Goal: Task Accomplishment & Management: Use online tool/utility

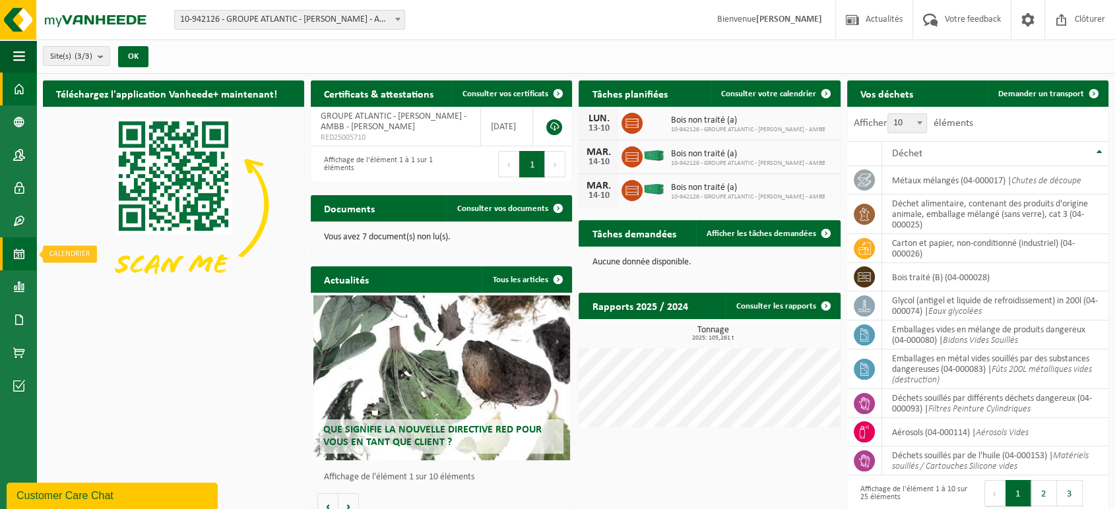
drag, startPoint x: 18, startPoint y: 246, endPoint x: 10, endPoint y: 249, distance: 9.0
click at [18, 247] on span at bounding box center [19, 253] width 12 height 33
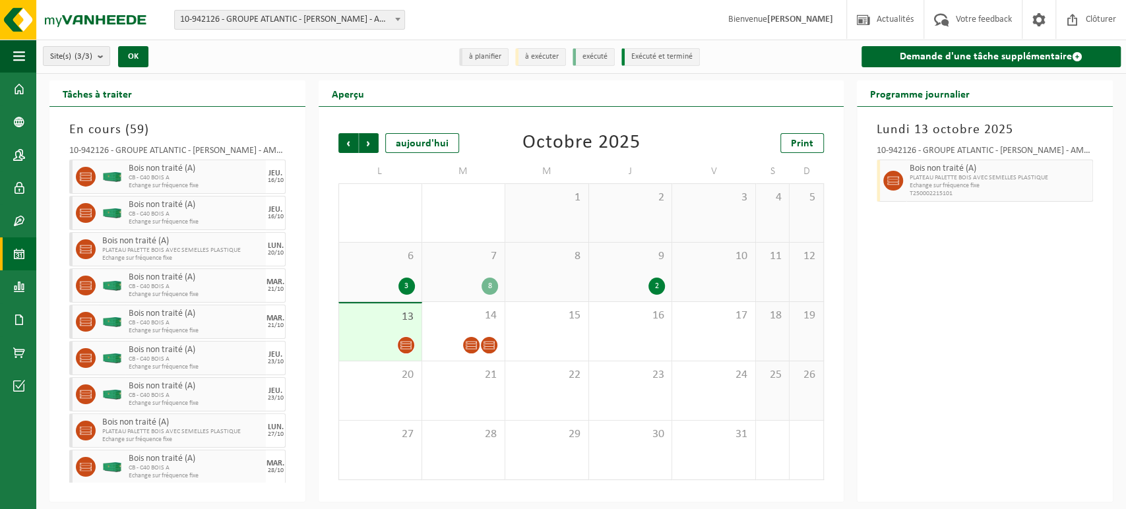
click at [1026, 58] on link "Demande d'une tâche supplémentaire" at bounding box center [990, 56] width 259 height 21
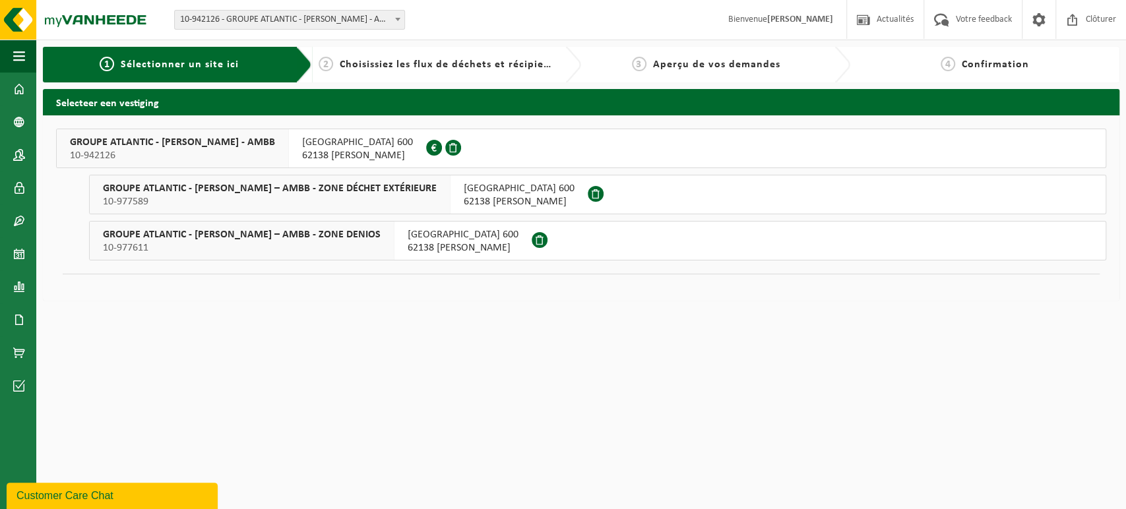
click at [290, 239] on span "GROUPE ATLANTIC - [PERSON_NAME] – AMBB - ZONE DENIOS" at bounding box center [242, 234] width 278 height 13
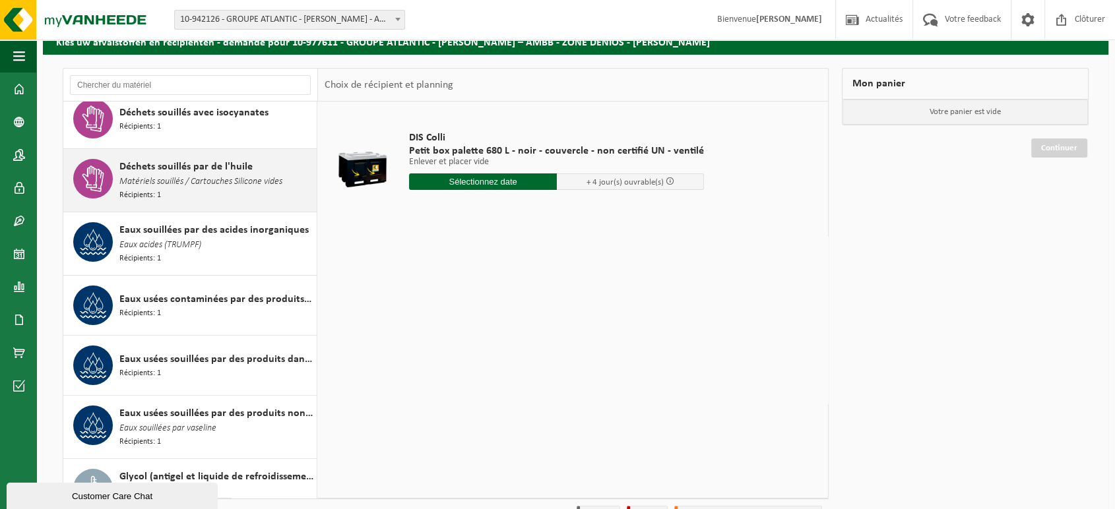
scroll to position [134, 0]
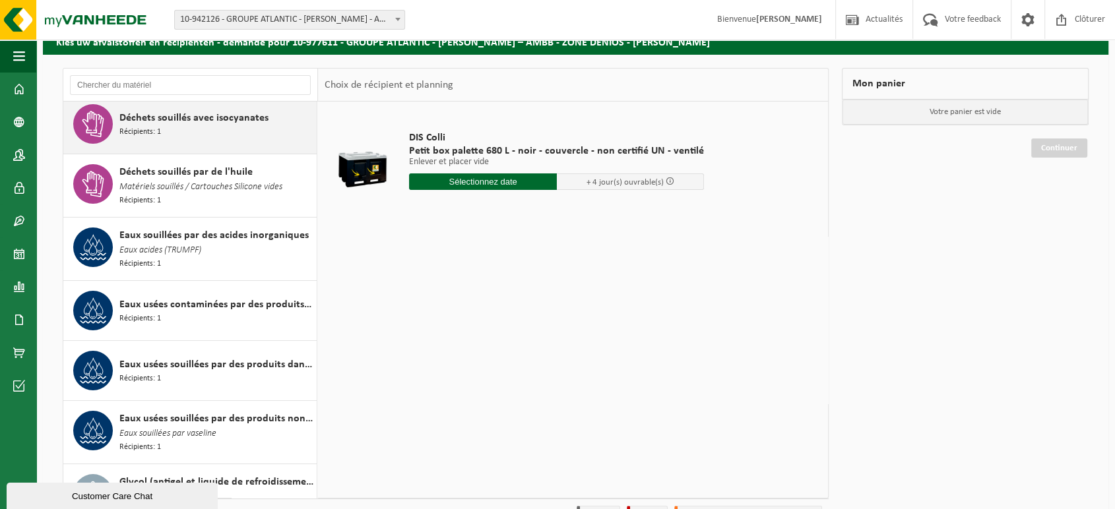
click at [204, 137] on div "Déchets souillés avec isocyanates Récipients: 1" at bounding box center [216, 124] width 194 height 40
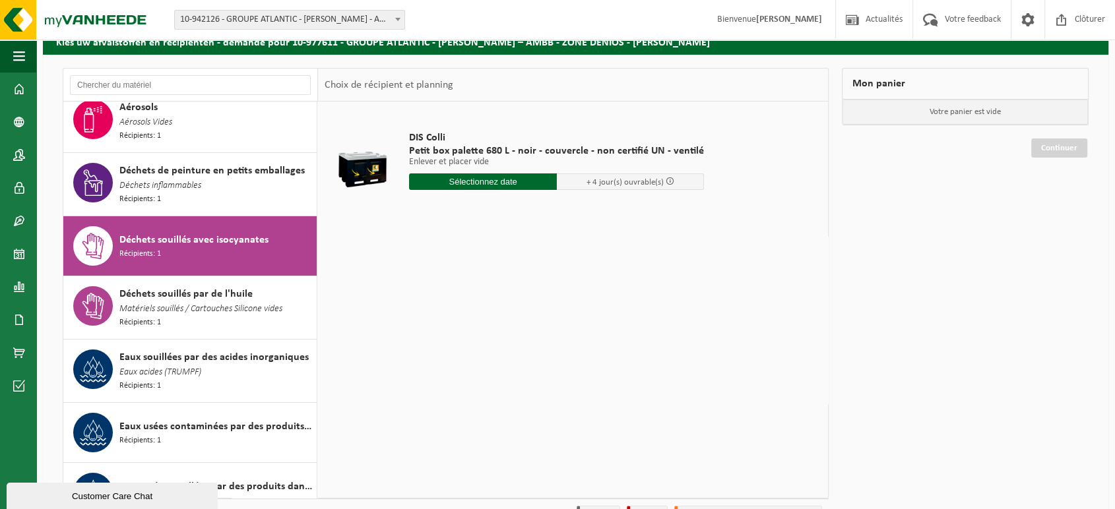
scroll to position [0, 0]
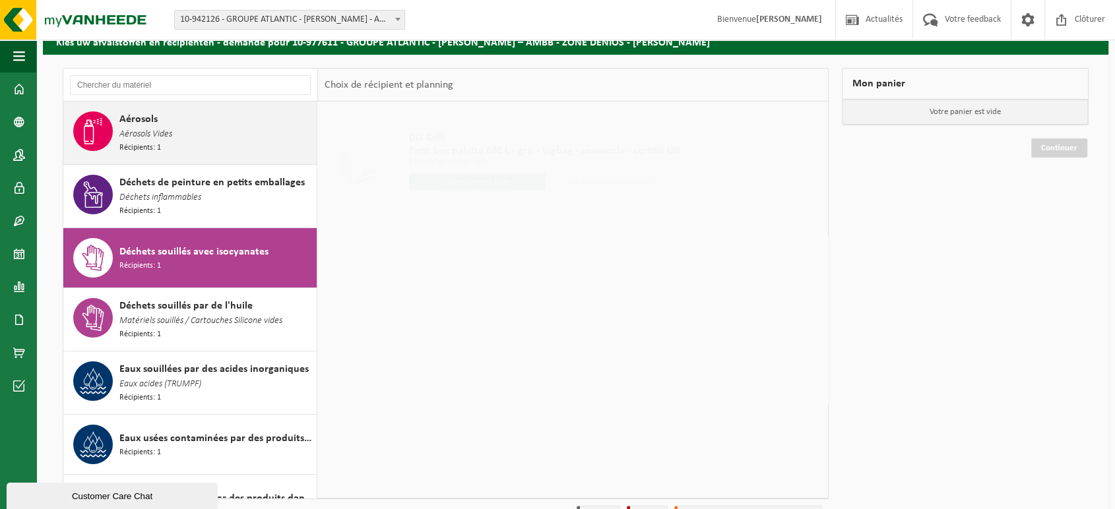
click at [198, 139] on div "Aérosols Aérosols Vides Récipients: 1" at bounding box center [216, 132] width 194 height 43
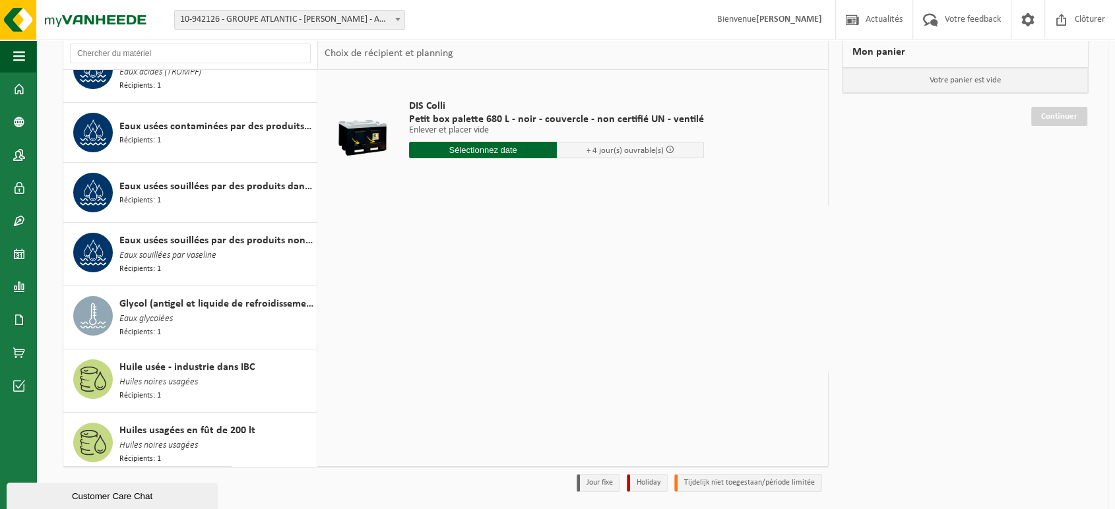
scroll to position [61, 0]
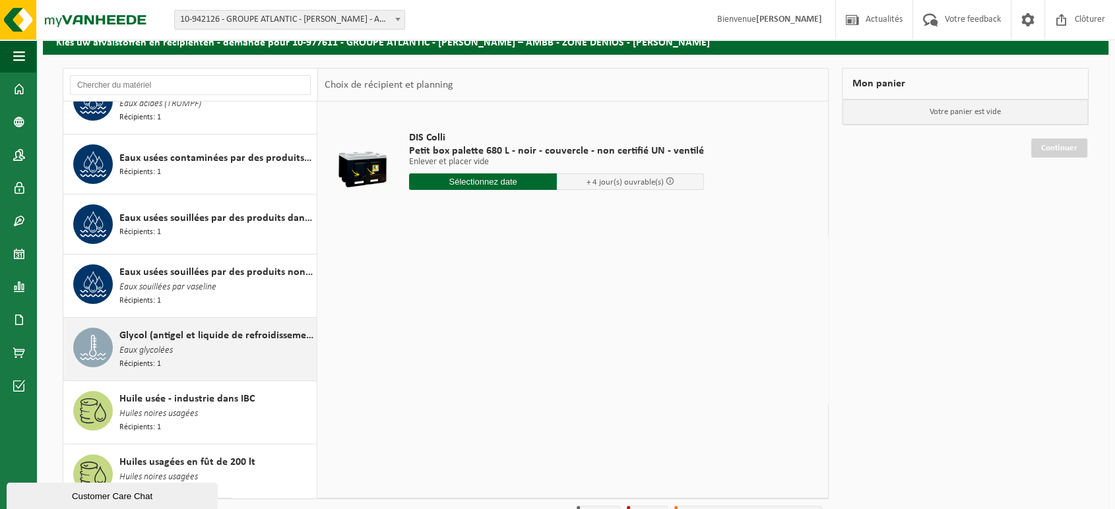
click at [195, 361] on div "Glycol (antigel et liquide de refroidissement) in 200l Eaux glycolées Récipient…" at bounding box center [216, 349] width 194 height 43
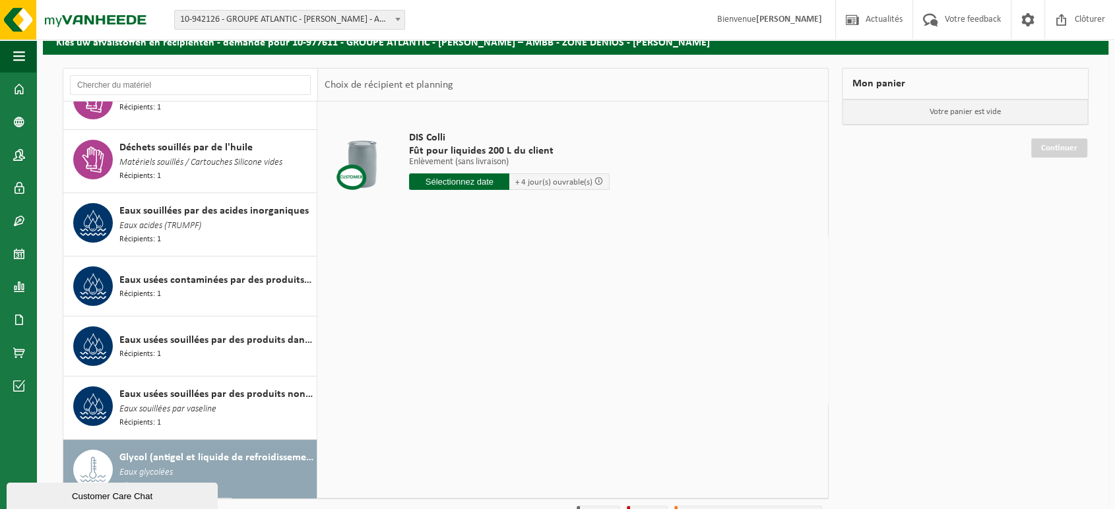
scroll to position [0, 0]
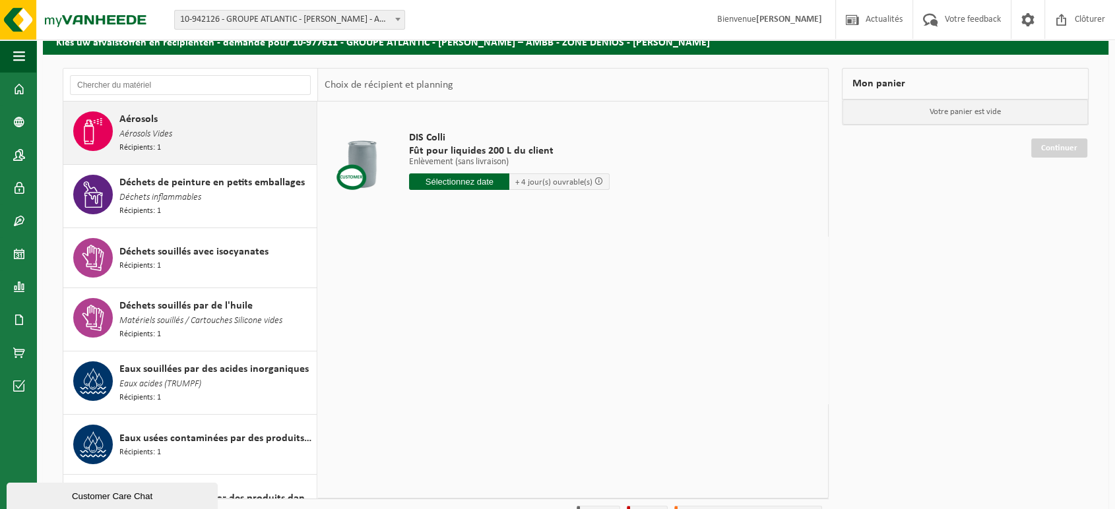
click at [248, 140] on div "Aérosols Aérosols Vides Récipients: 1" at bounding box center [216, 132] width 194 height 43
